Goal: Information Seeking & Learning: Learn about a topic

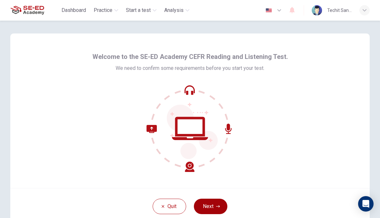
click at [220, 205] on icon "button" at bounding box center [218, 206] width 4 height 4
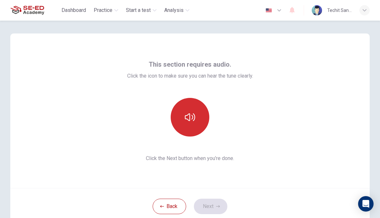
click at [197, 123] on button "button" at bounding box center [190, 117] width 39 height 39
click at [194, 117] on icon "button" at bounding box center [190, 117] width 10 height 10
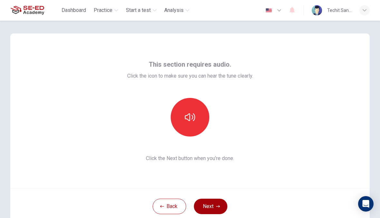
click at [212, 206] on button "Next" at bounding box center [210, 206] width 33 height 15
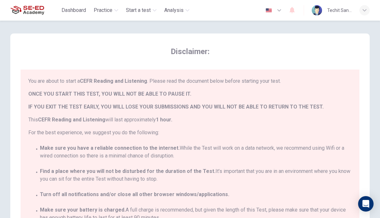
click at [331, 139] on div "You are about to start a CEFR Reading and Listening . Please read the document …" at bounding box center [191, 162] width 326 height 171
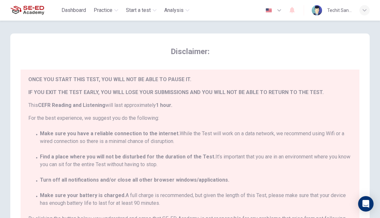
click at [311, 150] on div "You are about to start a CEFR Reading and Listening . Please read the document …" at bounding box center [191, 162] width 326 height 171
click at [131, 63] on div "Disclaimer: You are about to start a CEFR Reading and Listening . Please read t…" at bounding box center [190, 151] width 339 height 210
click at [345, 141] on span "Make sure you have a reliable connection to the internet. While the Test will w…" at bounding box center [196, 137] width 312 height 15
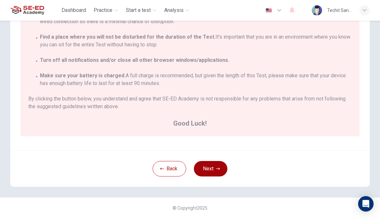
click at [220, 171] on button "Next" at bounding box center [210, 168] width 33 height 15
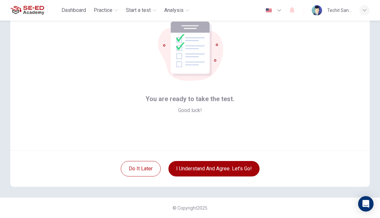
scroll to position [38, 0]
click at [223, 170] on button "I understand and agree. Let’s go!" at bounding box center [213, 168] width 91 height 15
click at [239, 168] on button "I understand and agree. Let’s go!" at bounding box center [213, 168] width 91 height 15
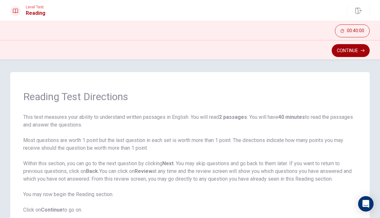
click at [353, 52] on button "Continue" at bounding box center [351, 50] width 38 height 13
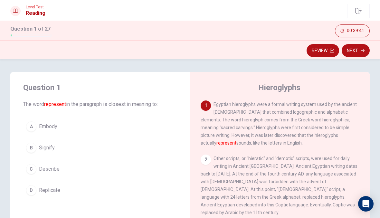
click at [90, 125] on button "A Embody" at bounding box center [100, 126] width 154 height 16
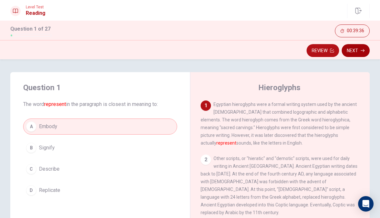
click at [358, 50] on button "Next" at bounding box center [356, 50] width 28 height 13
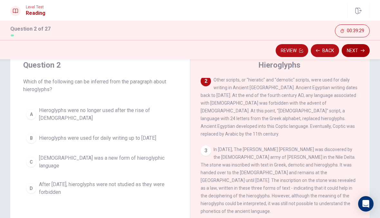
scroll to position [24, 0]
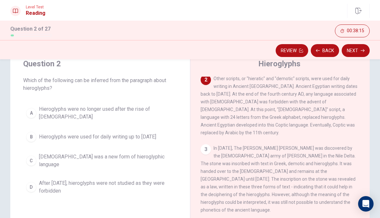
click at [152, 180] on span "After [DATE], hieroglyphs were not studied as they were forbidden" at bounding box center [106, 186] width 135 height 15
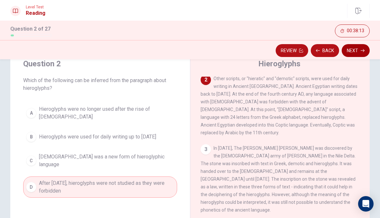
click at [356, 53] on button "Next" at bounding box center [356, 50] width 28 height 13
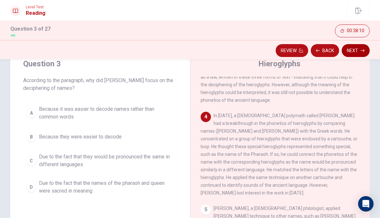
scroll to position [166, 0]
click at [147, 191] on span "Due to the fact that the names of the pharaoh and queen were sacred in meaning" at bounding box center [106, 186] width 135 height 15
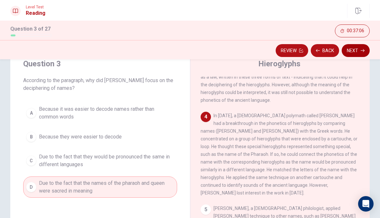
click at [355, 50] on button "Next" at bounding box center [356, 50] width 28 height 13
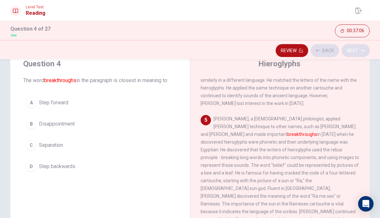
scroll to position [264, 0]
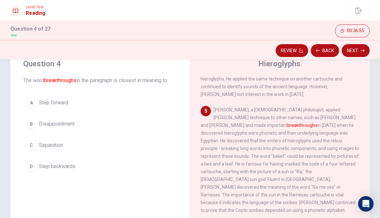
click at [78, 97] on button "A Step forward" at bounding box center [100, 103] width 154 height 16
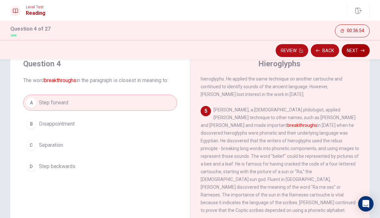
click at [364, 52] on icon "button" at bounding box center [363, 51] width 4 height 4
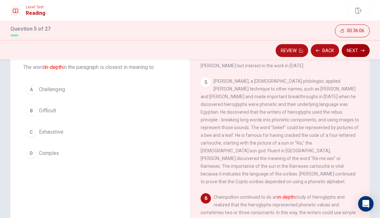
scroll to position [37, 0]
click at [69, 148] on button "D Complex" at bounding box center [100, 154] width 154 height 16
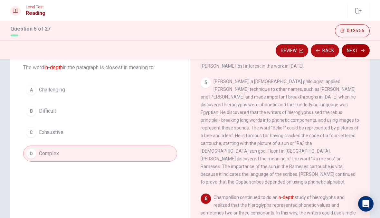
click at [354, 57] on button "Next" at bounding box center [356, 50] width 28 height 13
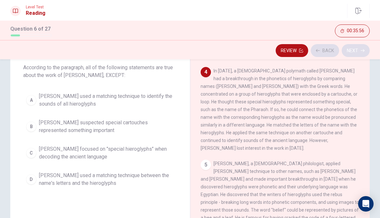
scroll to position [192, 0]
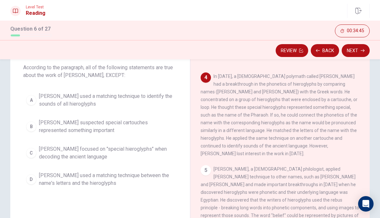
click at [128, 150] on span "[PERSON_NAME] focused on "special hieroglyphs" when decoding the ancient langua…" at bounding box center [106, 152] width 135 height 15
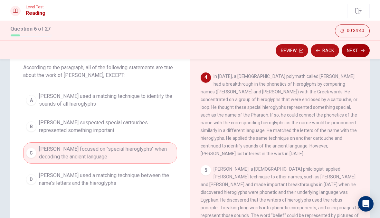
click at [358, 52] on button "Next" at bounding box center [356, 50] width 28 height 13
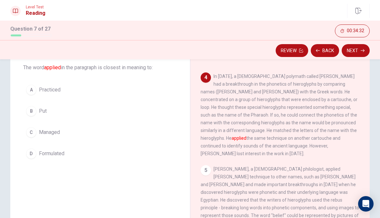
click at [81, 114] on button "B Put" at bounding box center [100, 111] width 154 height 16
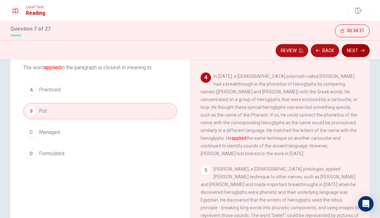
click at [359, 52] on button "Next" at bounding box center [356, 50] width 28 height 13
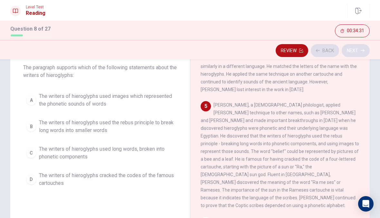
scroll to position [264, 0]
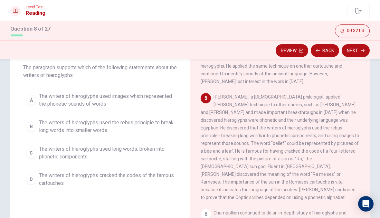
click at [116, 148] on span "The writers of hieroglyphs used long words, broken into phonetic components" at bounding box center [106, 152] width 135 height 15
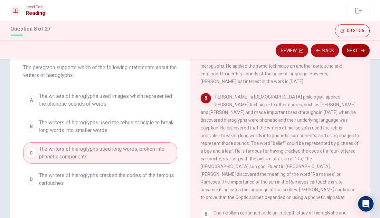
click at [358, 47] on button "Next" at bounding box center [356, 50] width 28 height 13
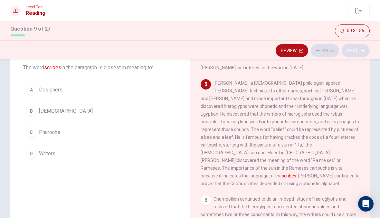
scroll to position [280, 0]
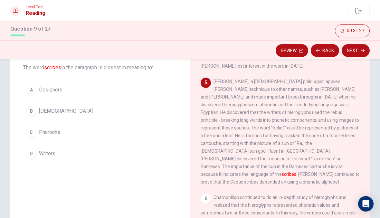
click at [88, 135] on button "C Pharoahs" at bounding box center [100, 132] width 154 height 16
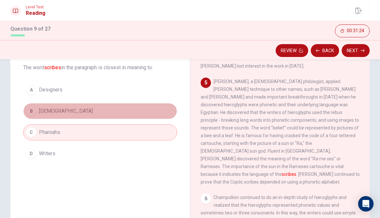
click at [98, 117] on button "B [DEMOGRAPHIC_DATA]" at bounding box center [100, 111] width 154 height 16
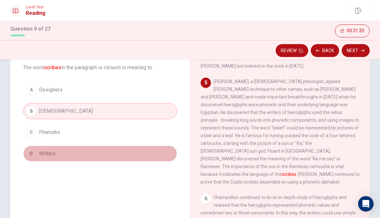
click at [114, 156] on button "D Writers" at bounding box center [100, 154] width 154 height 16
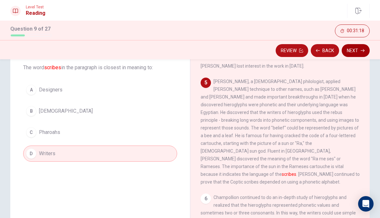
click at [353, 54] on button "Next" at bounding box center [356, 50] width 28 height 13
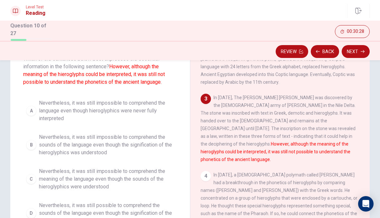
scroll to position [45, 0]
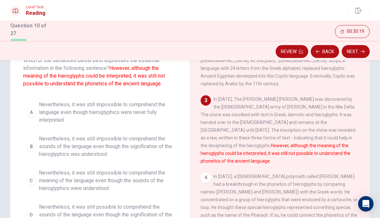
click at [150, 184] on span "Nevertheless, it was still impossible to comprehend the meaning of the language…" at bounding box center [106, 180] width 135 height 23
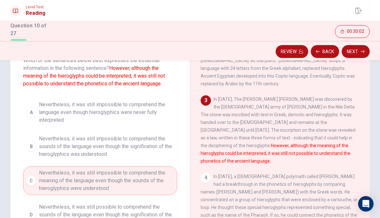
click at [158, 150] on span "Nevertheless, it was still impossible to comprehend the sounds of the language …" at bounding box center [106, 146] width 135 height 23
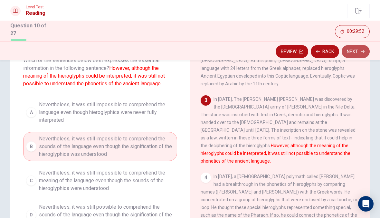
click at [350, 54] on button "Next" at bounding box center [356, 51] width 28 height 13
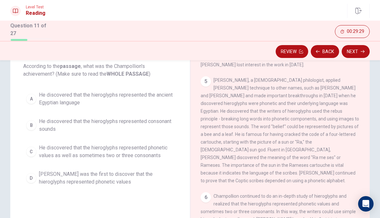
scroll to position [38, 0]
click at [160, 105] on span "He discovered that the hieroglyphs represented the ancient Egyptian language" at bounding box center [106, 99] width 135 height 15
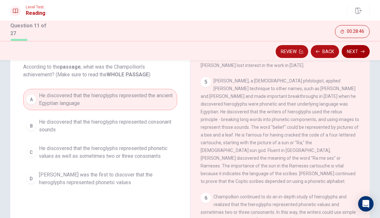
click at [361, 53] on button "Next" at bounding box center [356, 51] width 28 height 13
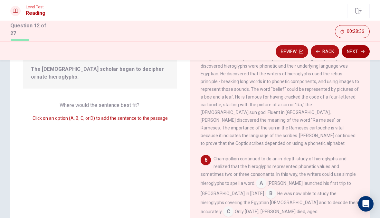
scroll to position [68, 0]
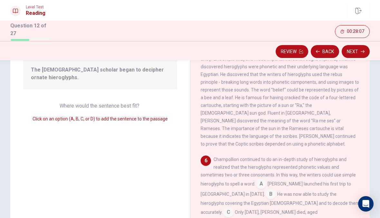
click at [266, 190] on input at bounding box center [271, 195] width 10 height 10
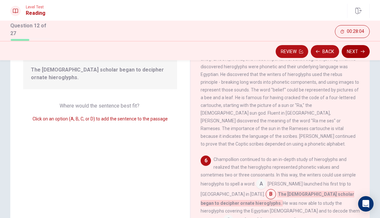
click at [362, 52] on icon "button" at bounding box center [363, 52] width 4 height 4
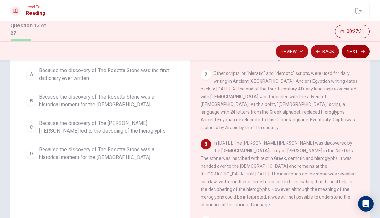
scroll to position [23, 0]
click at [146, 128] on span "Because the discovery of The [PERSON_NAME] [PERSON_NAME] led to the decoding of…" at bounding box center [106, 126] width 135 height 15
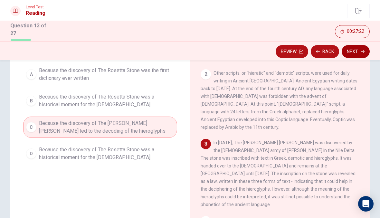
click at [354, 52] on button "Next" at bounding box center [356, 51] width 28 height 13
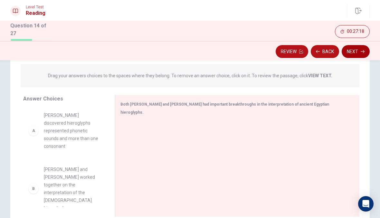
scroll to position [2, 0]
click at [36, 128] on div "A" at bounding box center [33, 130] width 10 height 10
click at [38, 128] on div "A [PERSON_NAME] discovered hieroglyphs represented phonetic sounds and more tha…" at bounding box center [63, 131] width 71 height 39
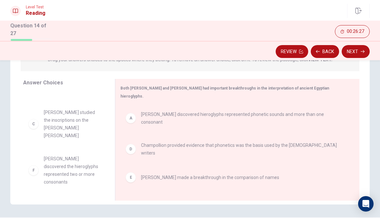
scroll to position [27, 0]
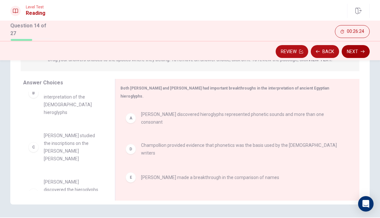
click at [355, 51] on button "Next" at bounding box center [356, 51] width 28 height 13
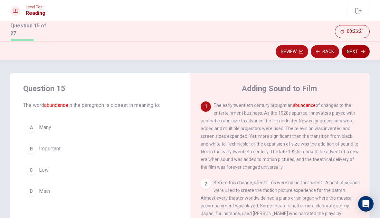
scroll to position [0, 0]
click at [39, 125] on span "Many" at bounding box center [45, 128] width 12 height 8
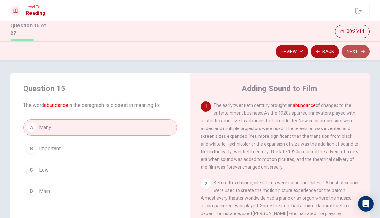
click at [366, 50] on button "Next" at bounding box center [356, 51] width 28 height 13
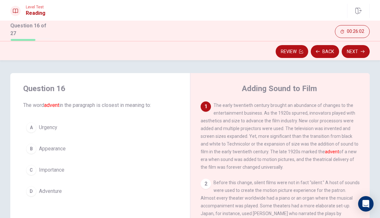
click at [54, 151] on span "Appearance" at bounding box center [52, 149] width 27 height 8
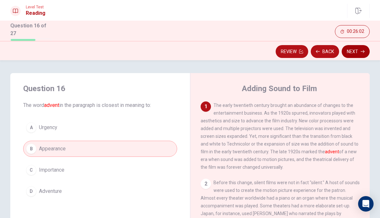
click at [363, 54] on button "Next" at bounding box center [356, 51] width 28 height 13
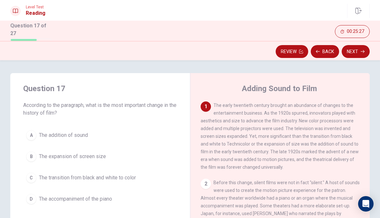
click at [100, 181] on button "C The transition from black and white to color" at bounding box center [100, 178] width 154 height 16
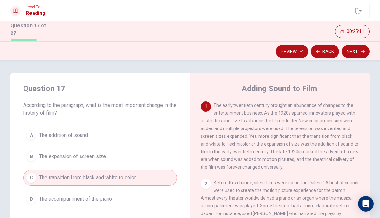
click at [109, 156] on button "B The expansion of screen size" at bounding box center [100, 156] width 154 height 16
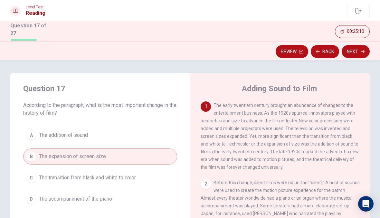
click at [100, 134] on button "A The addition of sound" at bounding box center [100, 135] width 154 height 16
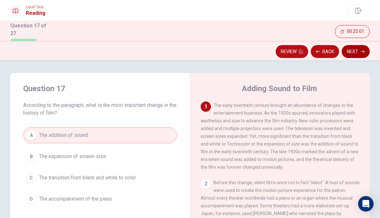
click at [361, 53] on button "Next" at bounding box center [356, 51] width 28 height 13
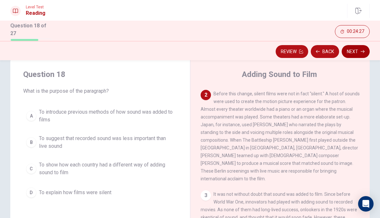
scroll to position [15, 0]
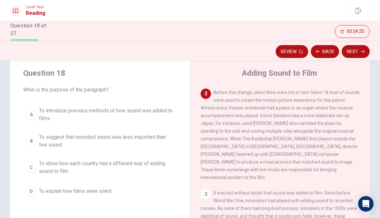
click at [124, 122] on button "A To introduce previous methods of how sound was added to films" at bounding box center [100, 114] width 154 height 21
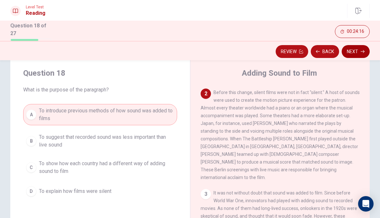
click at [364, 53] on button "Next" at bounding box center [356, 51] width 28 height 13
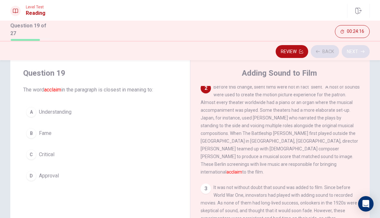
scroll to position [80, 0]
click at [94, 137] on button "B Fame" at bounding box center [100, 133] width 154 height 16
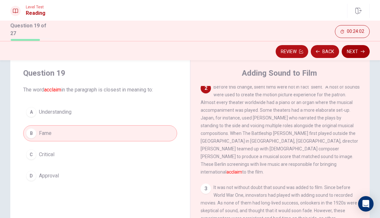
click at [357, 49] on button "Next" at bounding box center [356, 51] width 28 height 13
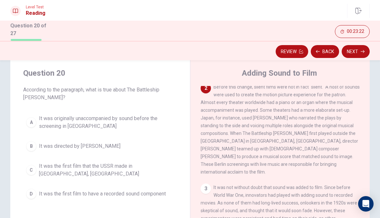
click at [118, 131] on button "A It was originally unaccompanied by sound before the screening in [GEOGRAPHIC_…" at bounding box center [100, 122] width 154 height 21
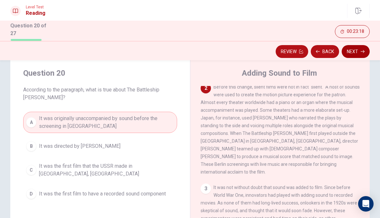
click at [360, 53] on button "Next" at bounding box center [356, 51] width 28 height 13
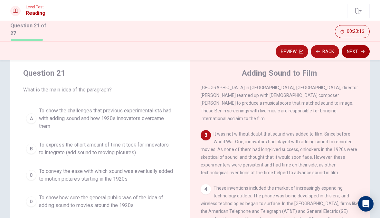
scroll to position [134, 0]
click at [88, 126] on span "To show the challenges that previous experimentalists had with adding sound and…" at bounding box center [106, 118] width 135 height 23
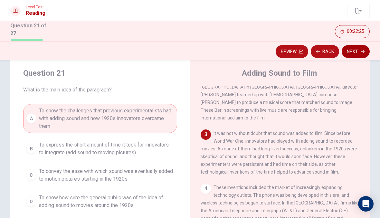
click at [352, 56] on button "Next" at bounding box center [356, 51] width 28 height 13
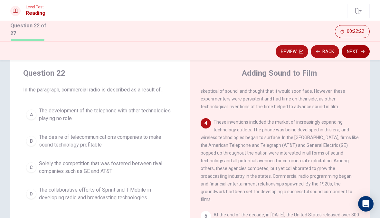
scroll to position [199, 0]
click at [75, 166] on span "Solely the competition that was fostered between rival companies such as GE and…" at bounding box center [106, 167] width 135 height 15
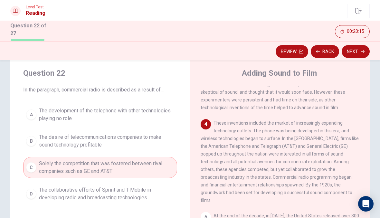
click at [86, 145] on span "The desire of telecommunications companies to make sound technology profitable" at bounding box center [106, 140] width 135 height 15
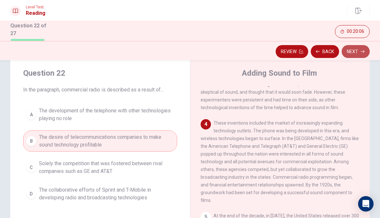
click at [355, 54] on button "Next" at bounding box center [356, 51] width 28 height 13
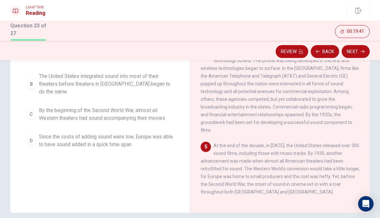
scroll to position [200, 0]
click at [158, 136] on span "Since the costs of adding sound were low, Europe was able to have sound added i…" at bounding box center [106, 140] width 135 height 15
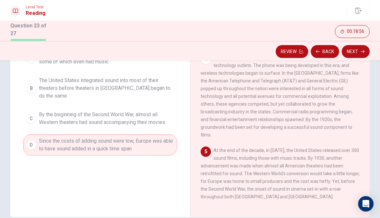
scroll to position [82, 0]
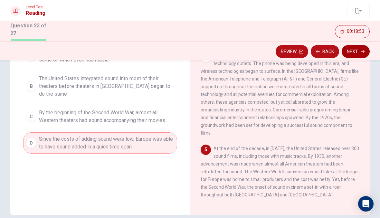
click at [363, 55] on button "Next" at bounding box center [356, 51] width 28 height 13
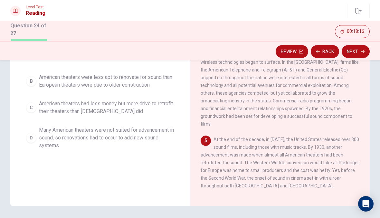
scroll to position [90, 0]
click at [48, 135] on span "Many American theaters were not suited for advancement in sound, so renovations…" at bounding box center [106, 138] width 135 height 23
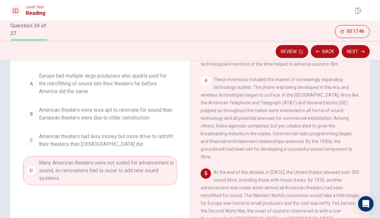
scroll to position [58, 0]
click at [359, 53] on button "Next" at bounding box center [356, 51] width 28 height 13
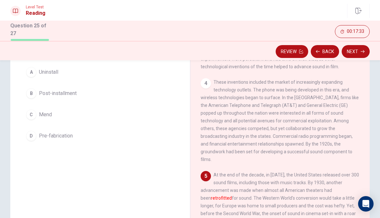
scroll to position [56, 0]
click at [292, 147] on span "These inventions included the market of increasingly expanding technology outle…" at bounding box center [280, 120] width 158 height 82
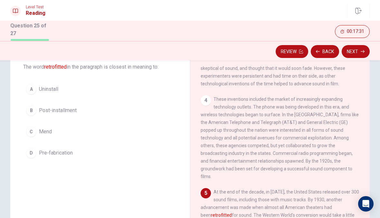
scroll to position [37, 0]
click at [109, 118] on button "B Post-installment" at bounding box center [100, 111] width 154 height 16
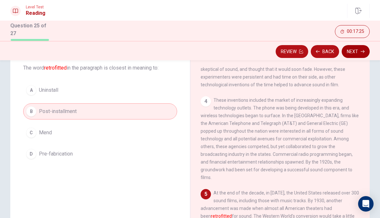
click at [358, 54] on button "Next" at bounding box center [356, 51] width 28 height 13
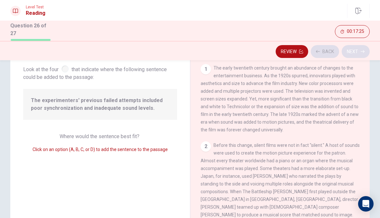
scroll to position [110, 0]
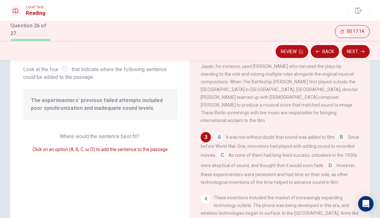
click at [227, 153] on input at bounding box center [222, 156] width 10 height 10
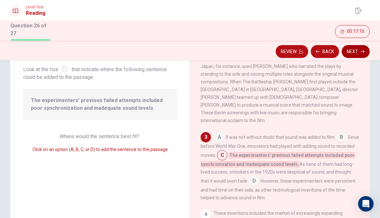
click at [357, 53] on button "Next" at bounding box center [356, 51] width 28 height 13
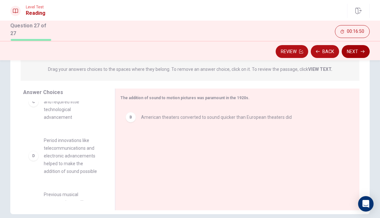
scroll to position [62, 0]
click at [36, 152] on div "D" at bounding box center [33, 157] width 10 height 10
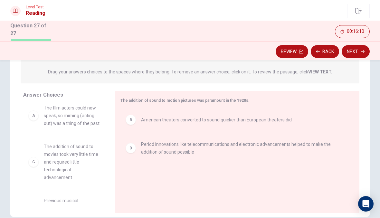
scroll to position [80, 0]
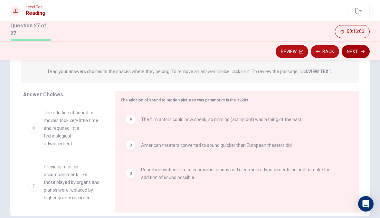
click at [361, 51] on icon "button" at bounding box center [363, 51] width 4 height 3
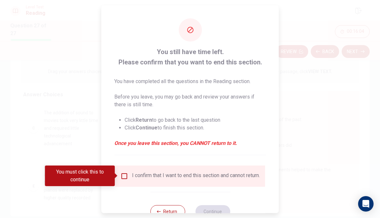
click at [116, 173] on div "You must click this to continue" at bounding box center [82, 175] width 74 height 21
click at [124, 175] on input "You must click this to continue" at bounding box center [124, 176] width 8 height 8
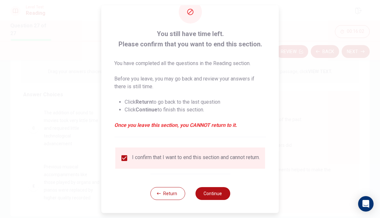
scroll to position [22, 0]
click at [218, 196] on button "Continue" at bounding box center [212, 193] width 35 height 13
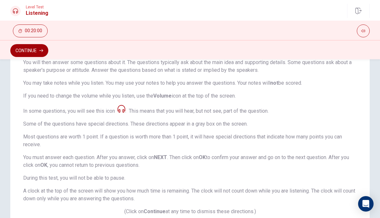
click at [38, 52] on button "Continue" at bounding box center [29, 50] width 38 height 13
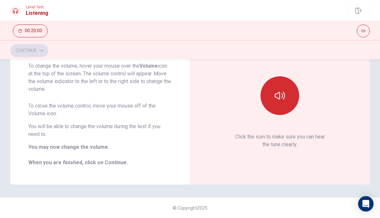
click at [293, 97] on button "button" at bounding box center [279, 95] width 39 height 39
click at [297, 102] on button "button" at bounding box center [279, 95] width 39 height 39
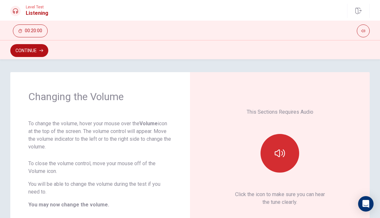
scroll to position [0, 0]
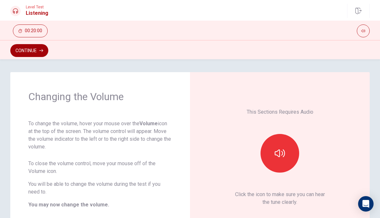
click at [44, 48] on button "Continue" at bounding box center [29, 50] width 38 height 13
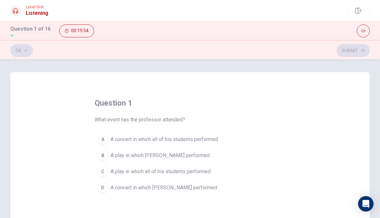
click at [178, 190] on span "A concert in which [PERSON_NAME] performed" at bounding box center [163, 188] width 107 height 8
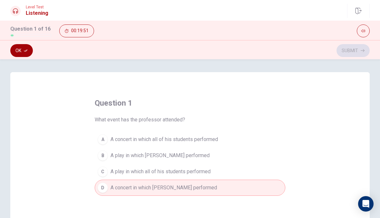
click at [25, 51] on icon "button" at bounding box center [26, 51] width 4 height 2
click at [360, 52] on button "Submit" at bounding box center [352, 50] width 33 height 13
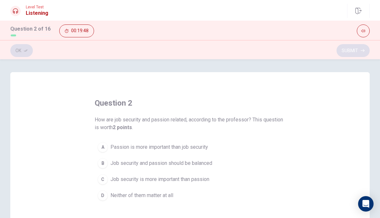
scroll to position [4, 0]
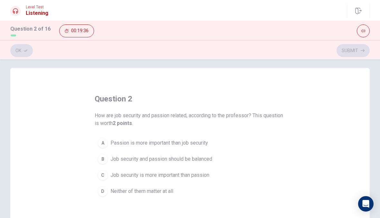
click at [183, 158] on span "Job security and passion should be balanced" at bounding box center [161, 159] width 102 height 8
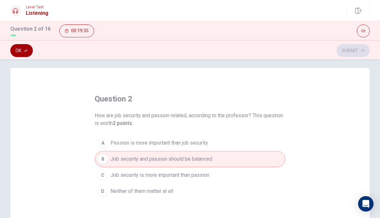
click at [26, 44] on button "Ok" at bounding box center [21, 50] width 23 height 13
click at [352, 52] on button "Submit" at bounding box center [352, 50] width 33 height 13
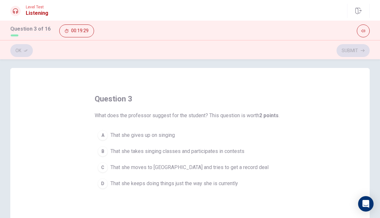
click at [239, 154] on span "That she takes singing classes and participates in contests" at bounding box center [177, 151] width 134 height 8
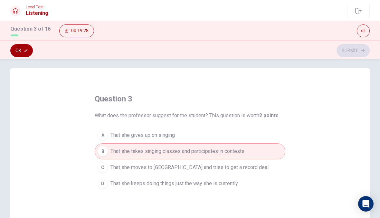
click at [24, 54] on button "Ok" at bounding box center [21, 50] width 23 height 13
click at [357, 51] on button "Submit" at bounding box center [352, 50] width 33 height 13
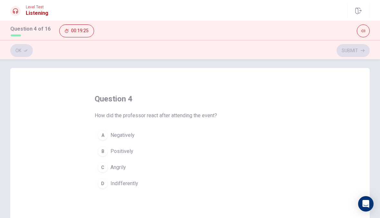
click at [159, 154] on button "B Positively" at bounding box center [190, 151] width 191 height 16
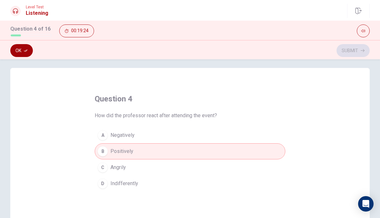
click at [25, 51] on icon "button" at bounding box center [26, 51] width 4 height 4
click at [361, 49] on icon "button" at bounding box center [363, 51] width 4 height 4
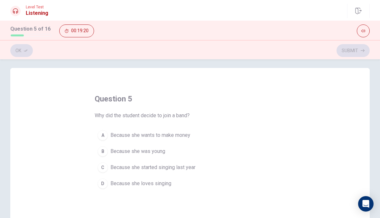
click at [167, 185] on span "Because she loves singing" at bounding box center [140, 184] width 61 height 8
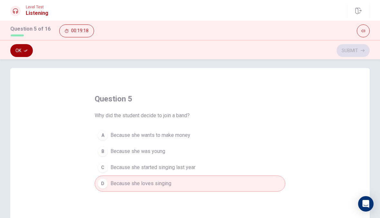
click at [24, 46] on button "Ok" at bounding box center [21, 50] width 23 height 13
click at [361, 55] on button "Submit" at bounding box center [352, 50] width 33 height 13
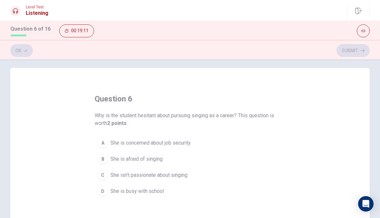
click at [200, 147] on button "A She is concerned about job security" at bounding box center [190, 143] width 191 height 16
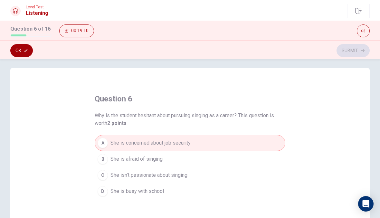
click at [26, 47] on button "Ok" at bounding box center [21, 50] width 23 height 13
click at [360, 55] on button "Submit" at bounding box center [352, 50] width 33 height 13
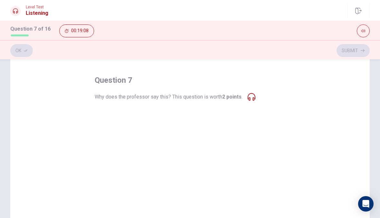
scroll to position [22, 0]
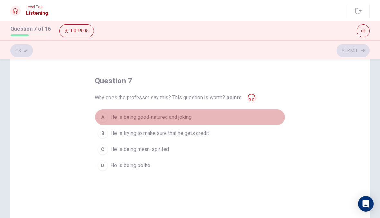
click at [184, 119] on span "He is being good-natured and joking" at bounding box center [150, 117] width 81 height 8
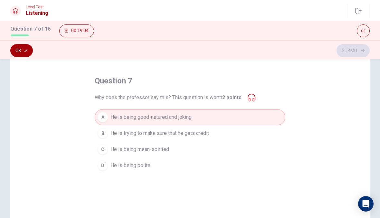
click at [25, 54] on button "Ok" at bounding box center [21, 50] width 23 height 13
click at [363, 46] on button "Submit" at bounding box center [352, 50] width 33 height 13
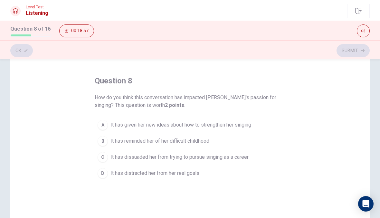
click at [243, 121] on span "It has given her new ideas about how to strengthen her singing" at bounding box center [180, 125] width 141 height 8
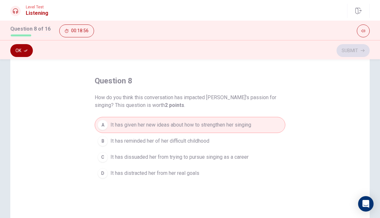
click at [26, 53] on button "Ok" at bounding box center [21, 50] width 23 height 13
click at [360, 51] on button "Submit" at bounding box center [352, 50] width 33 height 13
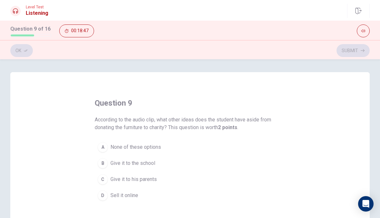
click at [150, 161] on span "Give it to the school" at bounding box center [132, 163] width 45 height 8
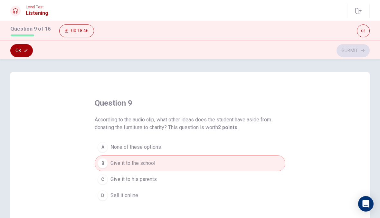
click at [26, 50] on icon "button" at bounding box center [26, 51] width 4 height 2
click at [354, 51] on button "Submit" at bounding box center [352, 50] width 33 height 13
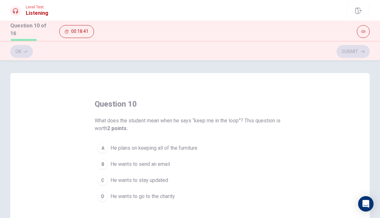
click at [157, 186] on button "C He wants to stay updated" at bounding box center [190, 180] width 191 height 16
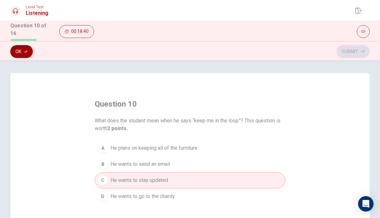
click at [25, 53] on button "Ok" at bounding box center [21, 51] width 23 height 13
click at [348, 52] on button "Submit" at bounding box center [352, 51] width 33 height 13
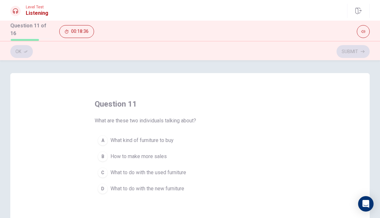
click at [184, 175] on span "What to do with the used furniture" at bounding box center [148, 173] width 76 height 8
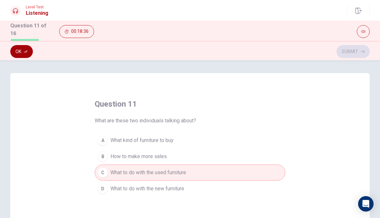
click at [26, 53] on button "Ok" at bounding box center [21, 51] width 23 height 13
click at [347, 55] on button "Submit" at bounding box center [352, 51] width 33 height 13
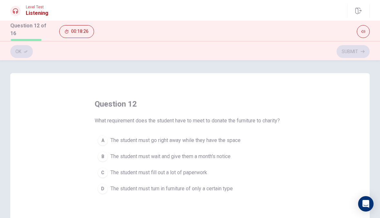
click at [189, 174] on span "The student must fill out a lot of paperwork" at bounding box center [158, 173] width 97 height 8
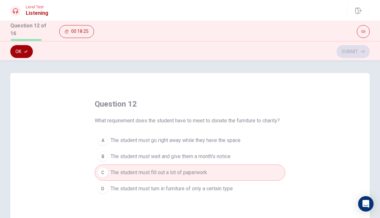
click at [28, 51] on button "Ok" at bounding box center [21, 51] width 23 height 13
click at [214, 153] on span "The student must wait and give them a month's notice" at bounding box center [170, 157] width 120 height 8
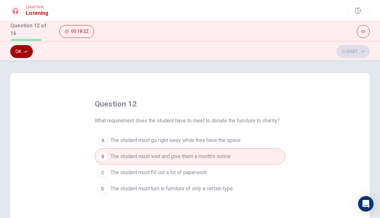
click at [25, 52] on icon "button" at bounding box center [26, 52] width 4 height 4
click at [352, 56] on button "Submit" at bounding box center [352, 51] width 33 height 13
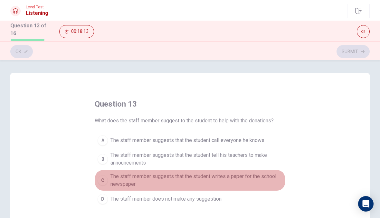
click at [185, 180] on span "The staff member suggests that the student writes a paper for the school newspa…" at bounding box center [196, 180] width 172 height 15
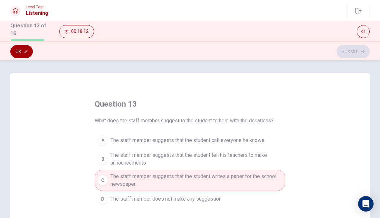
click at [22, 51] on button "Ok" at bounding box center [21, 51] width 23 height 13
click at [350, 47] on button "Submit" at bounding box center [352, 51] width 33 height 13
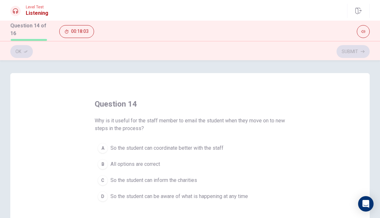
click at [174, 160] on button "B All options are correct" at bounding box center [190, 164] width 191 height 16
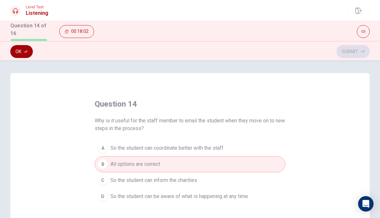
click at [24, 54] on button "Ok" at bounding box center [21, 51] width 23 height 13
click at [353, 50] on button "Submit" at bounding box center [352, 51] width 33 height 13
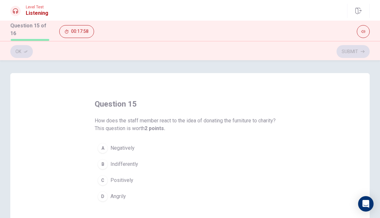
click at [142, 181] on button "C Positively" at bounding box center [190, 180] width 191 height 16
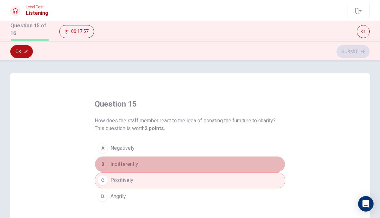
click at [160, 165] on button "B Indifferently" at bounding box center [190, 164] width 191 height 16
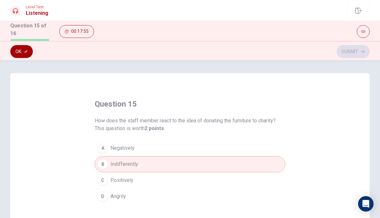
click at [26, 50] on icon "button" at bounding box center [26, 52] width 4 height 4
click at [355, 51] on button "Submit" at bounding box center [352, 51] width 33 height 13
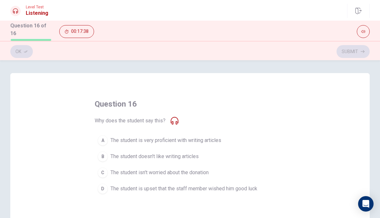
click at [219, 157] on button "B The student doesn't like writing articles" at bounding box center [190, 156] width 191 height 16
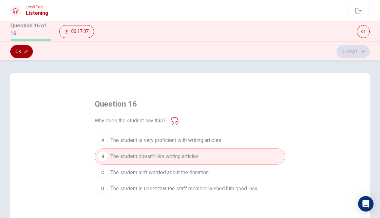
click at [26, 52] on icon "button" at bounding box center [26, 52] width 4 height 4
click at [356, 50] on button "Submit" at bounding box center [352, 51] width 33 height 13
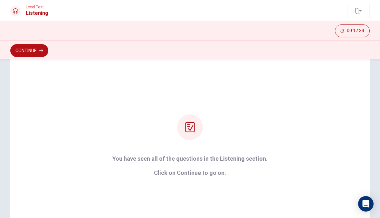
scroll to position [9, 0]
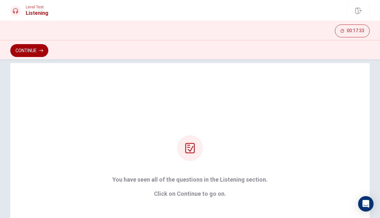
click at [44, 53] on button "Continue" at bounding box center [29, 50] width 38 height 13
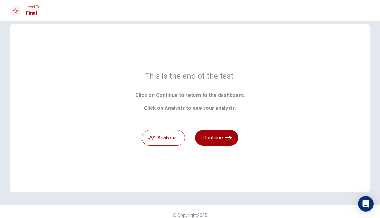
click at [225, 137] on button "Continue" at bounding box center [216, 137] width 43 height 15
